Goal: Transaction & Acquisition: Purchase product/service

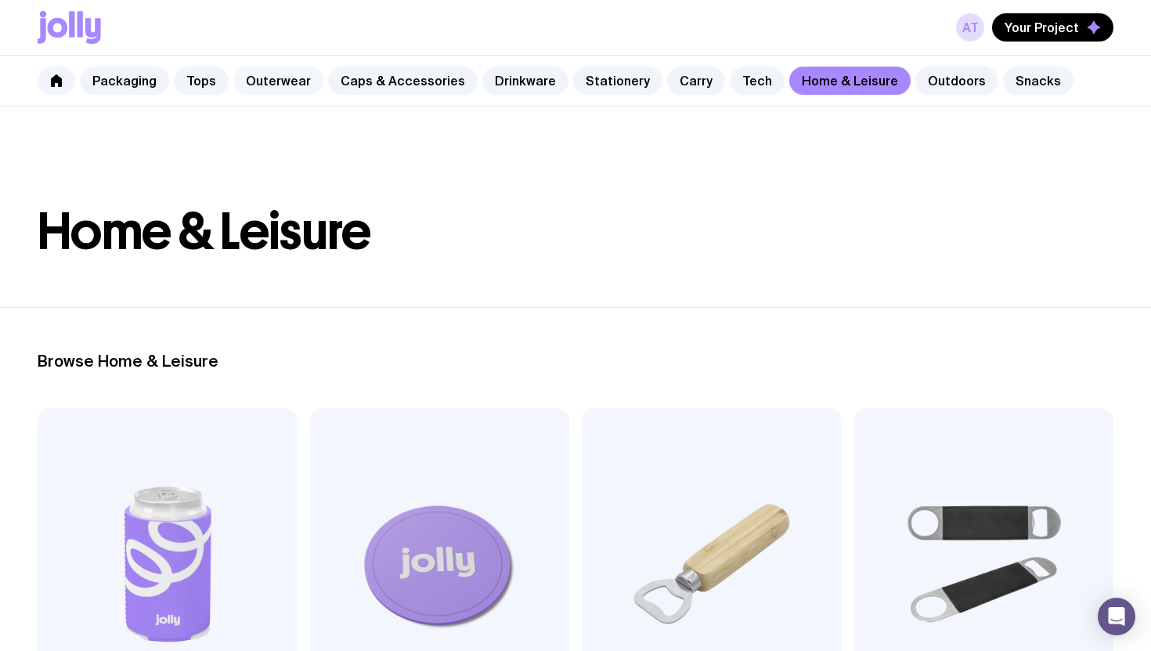
click at [283, 88] on link "Outerwear" at bounding box center [278, 81] width 90 height 28
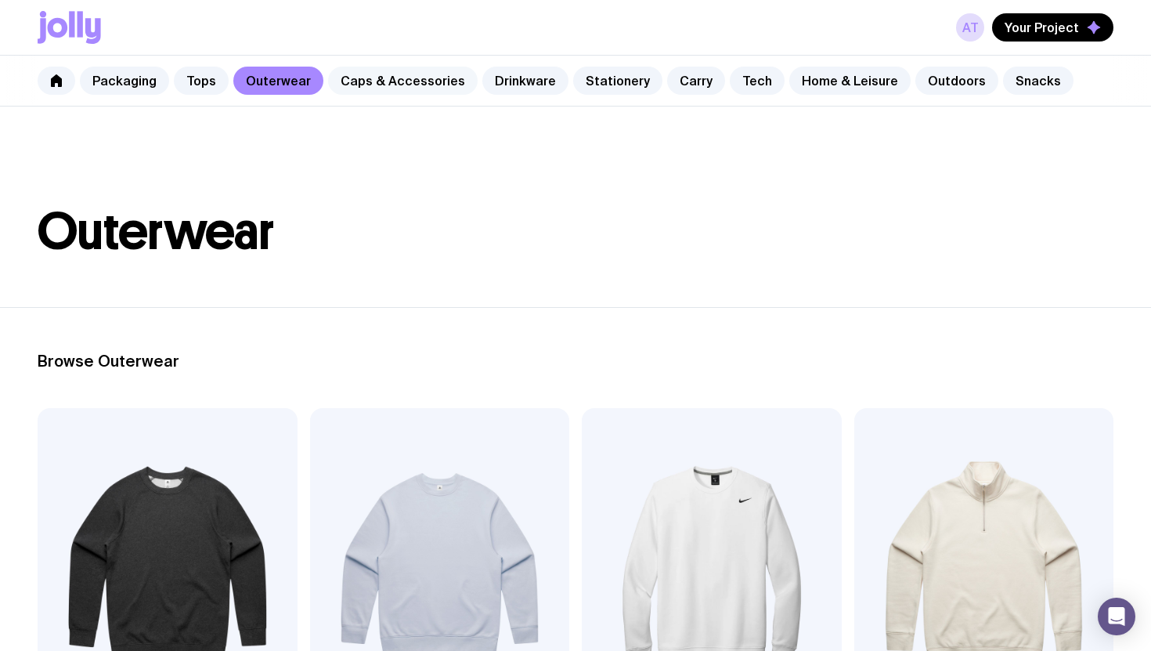
click at [354, 74] on link "Caps & Accessories" at bounding box center [403, 81] width 150 height 28
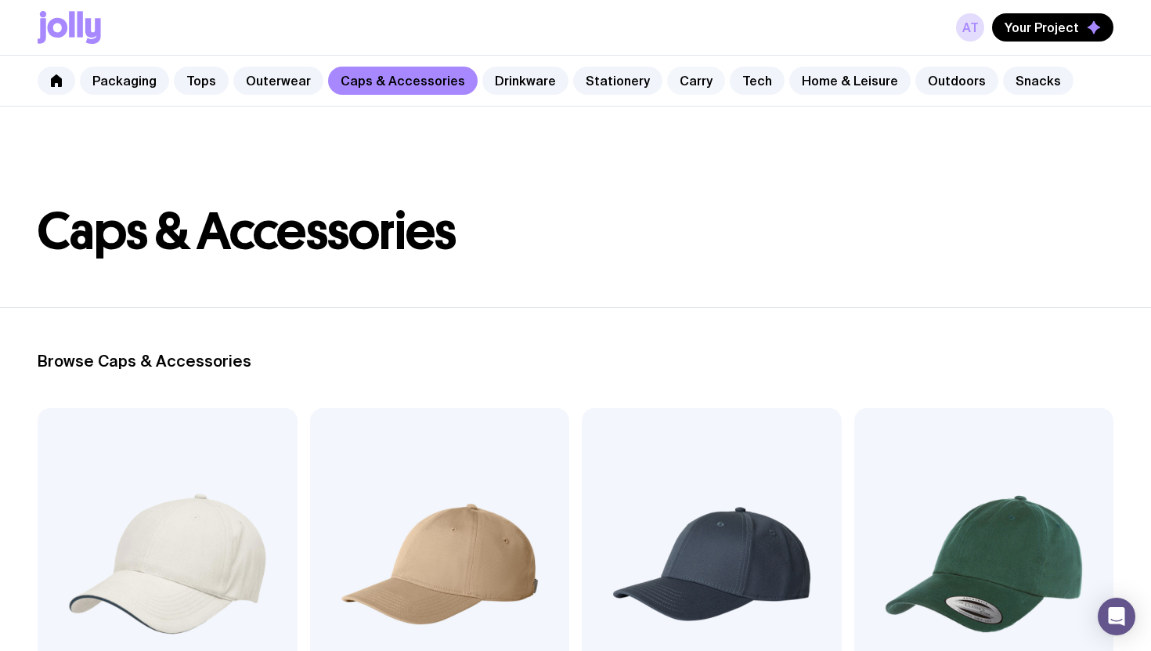
click at [673, 85] on link "Carry" at bounding box center [696, 81] width 58 height 28
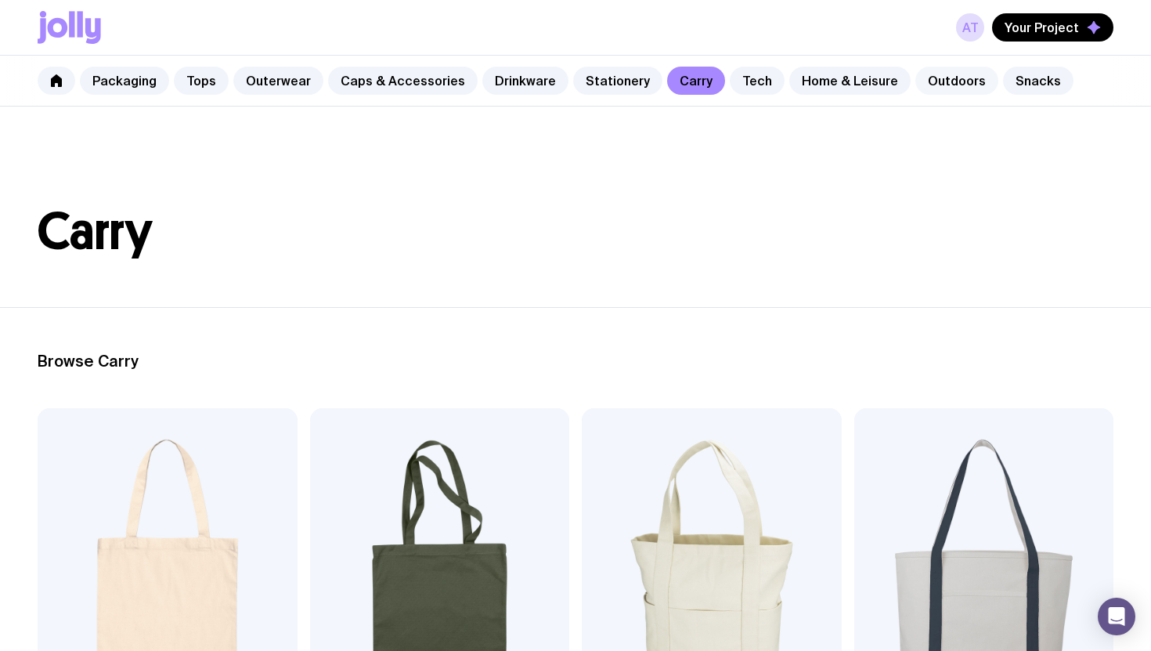
click at [923, 88] on link "Outdoors" at bounding box center [956, 81] width 83 height 28
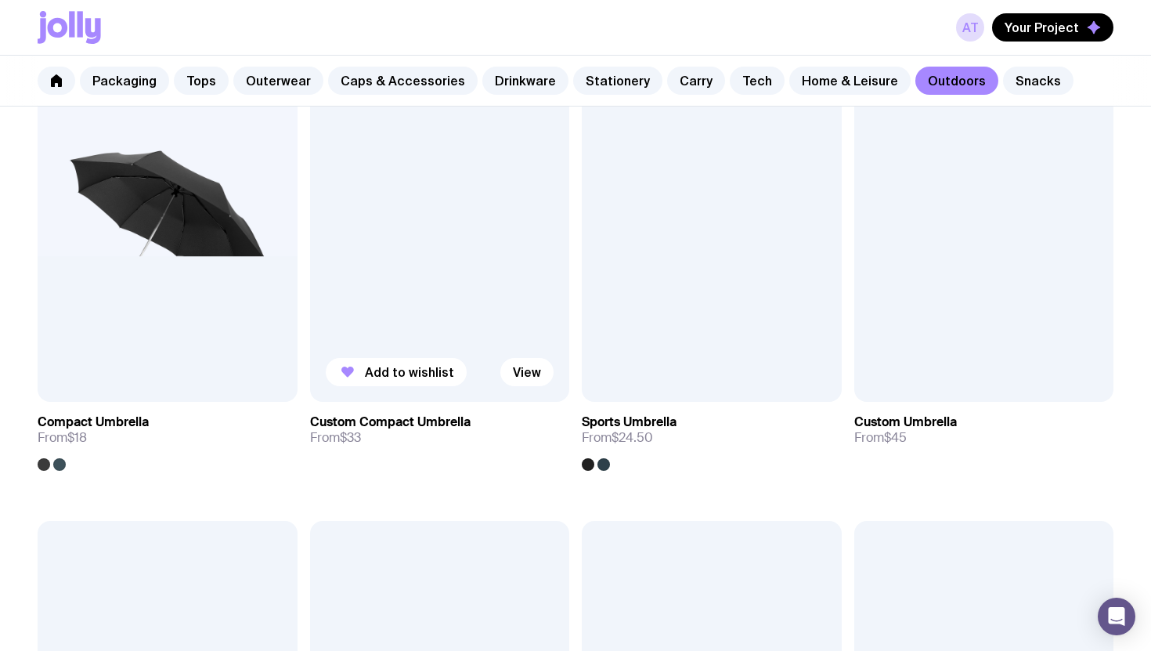
scroll to position [317, 0]
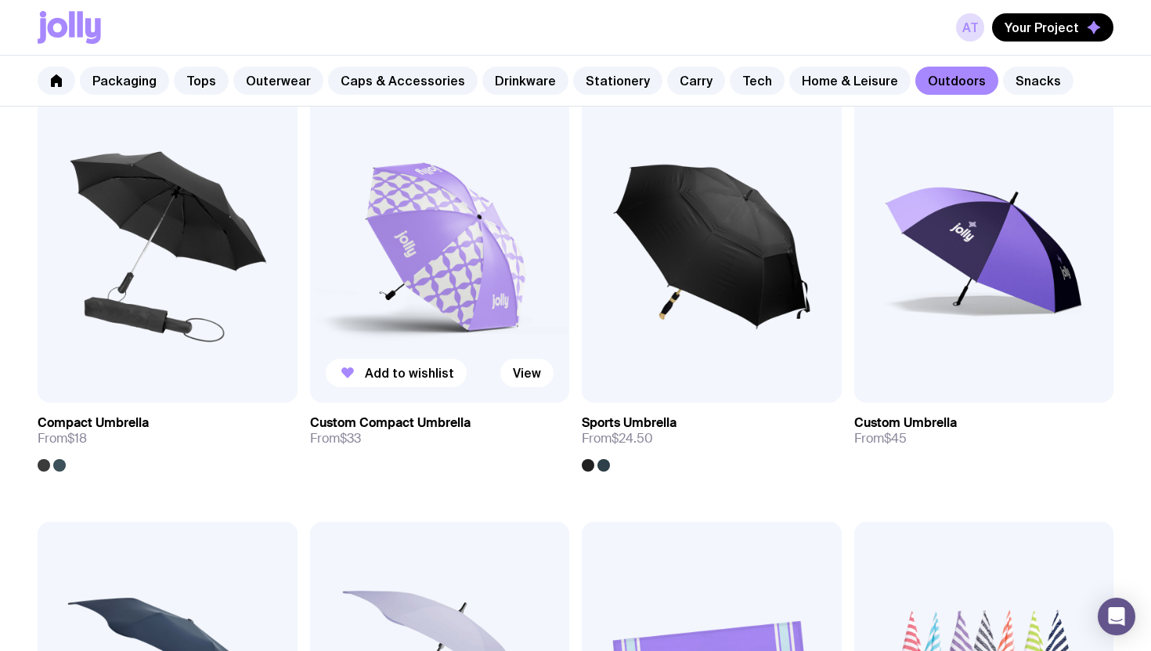
click at [468, 285] on img at bounding box center [440, 247] width 260 height 312
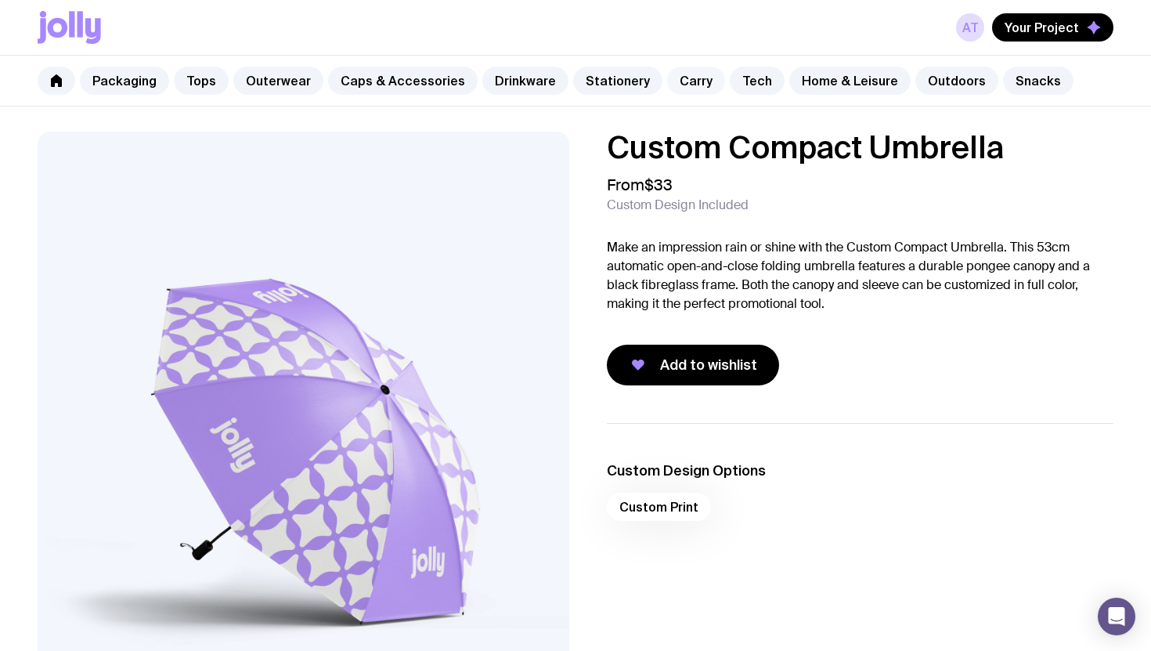
click at [673, 81] on link "Carry" at bounding box center [696, 81] width 58 height 28
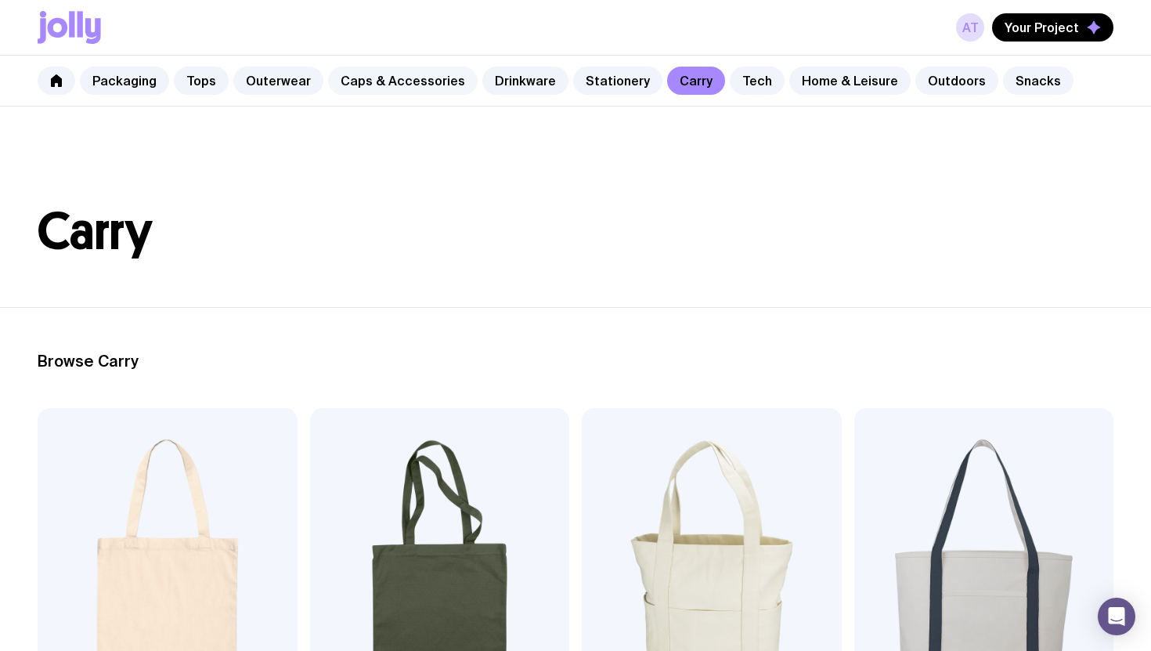
click at [393, 84] on link "Caps & Accessories" at bounding box center [403, 81] width 150 height 28
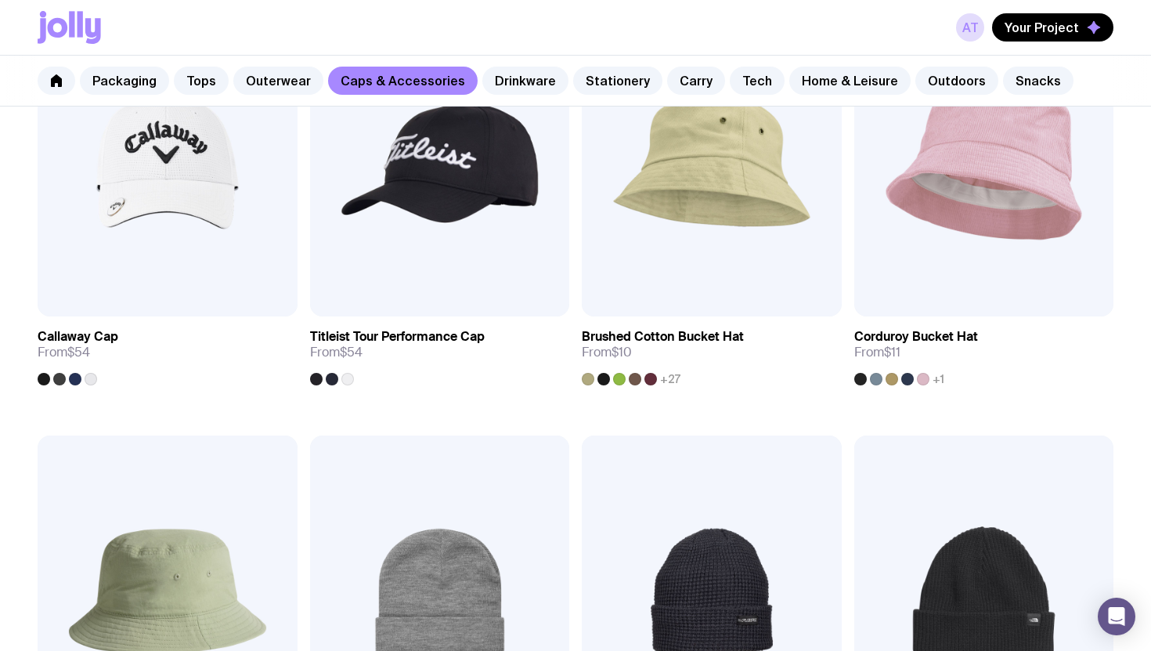
scroll to position [1150, 0]
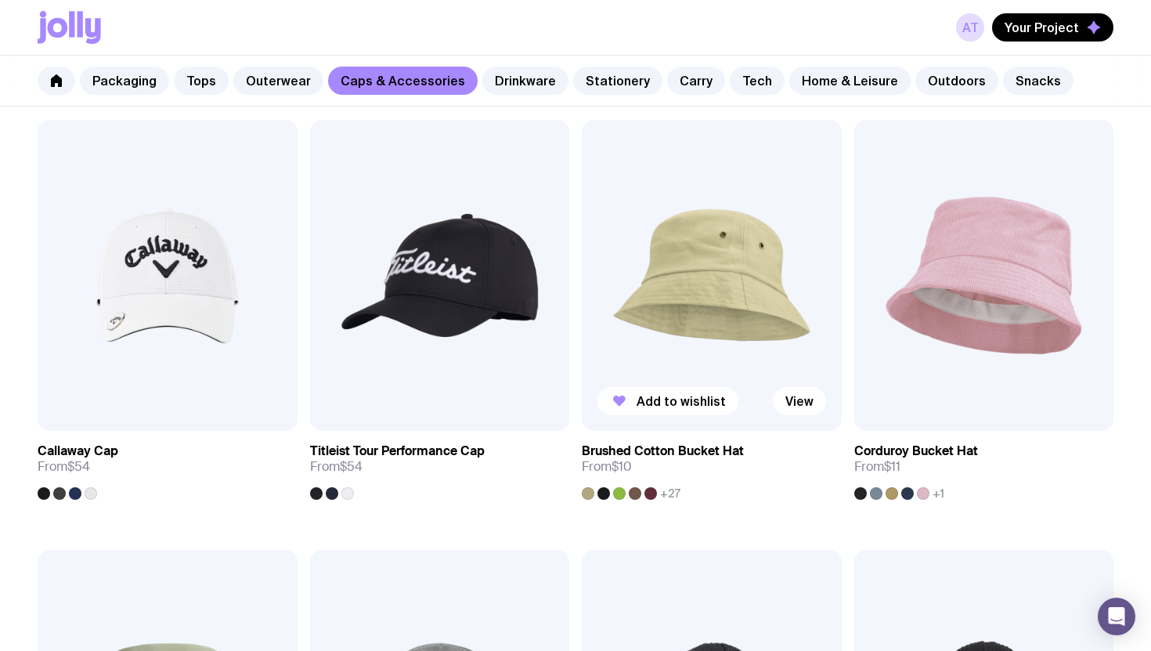
click at [720, 298] on img at bounding box center [712, 276] width 260 height 312
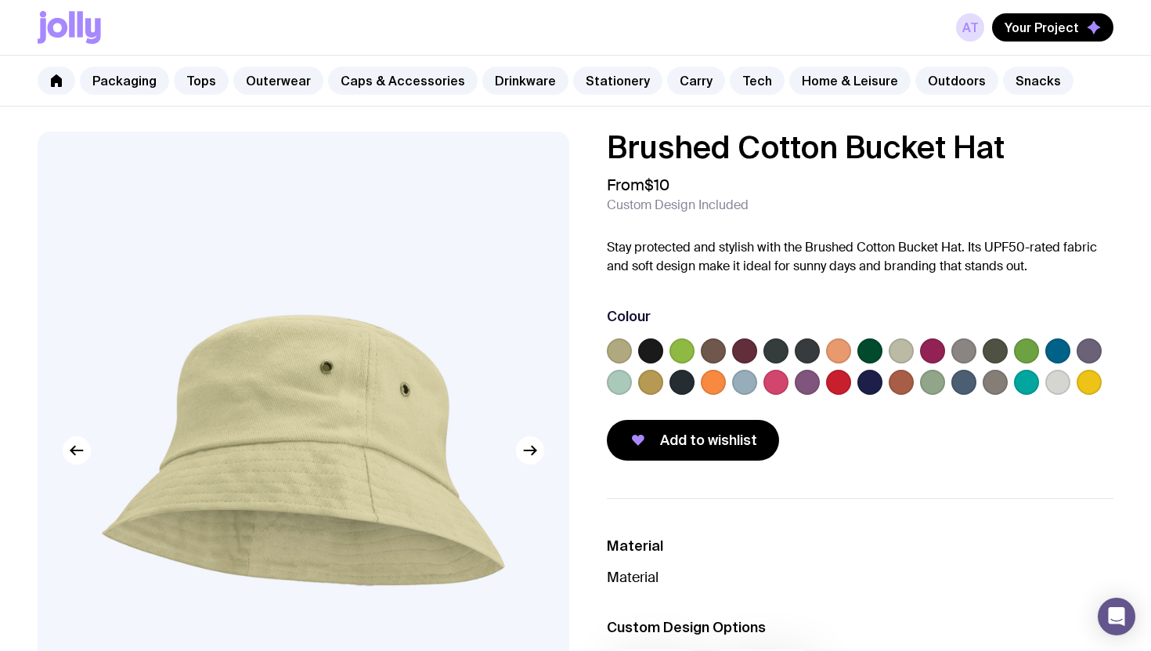
click at [649, 356] on label at bounding box center [650, 350] width 25 height 25
click at [0, 0] on input "radio" at bounding box center [0, 0] width 0 height 0
